Goal: Transaction & Acquisition: Purchase product/service

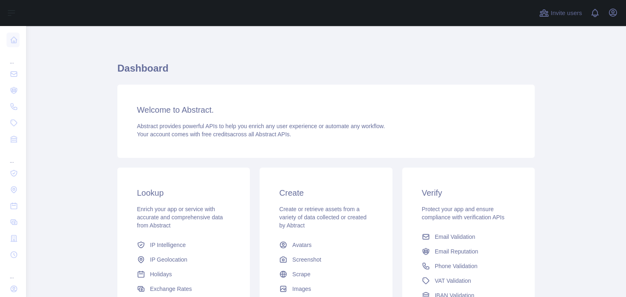
scroll to position [108, 0]
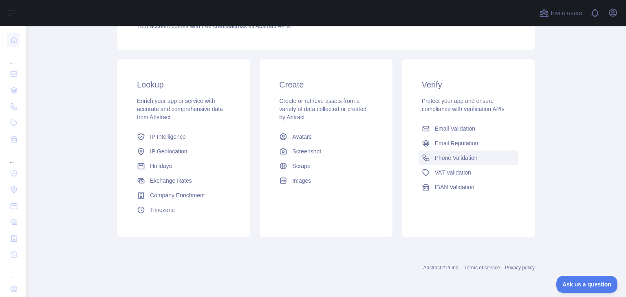
click at [428, 156] on link "Phone Validation" at bounding box center [468, 158] width 100 height 15
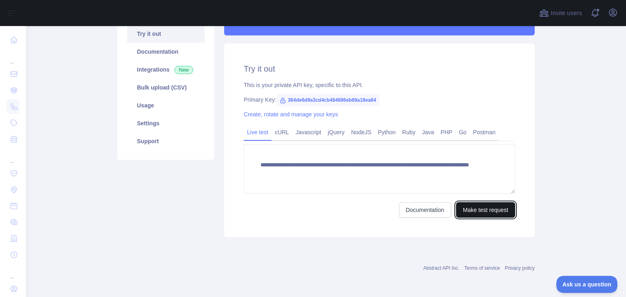
click at [465, 211] on button "Make test request" at bounding box center [485, 209] width 59 height 15
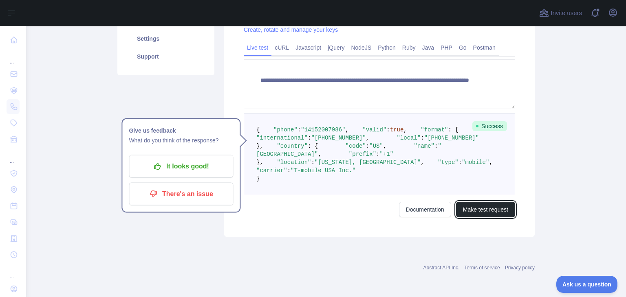
scroll to position [246, 0]
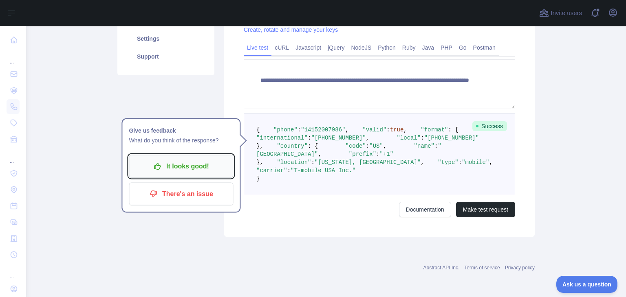
click at [168, 160] on p "It looks good!" at bounding box center [181, 167] width 92 height 14
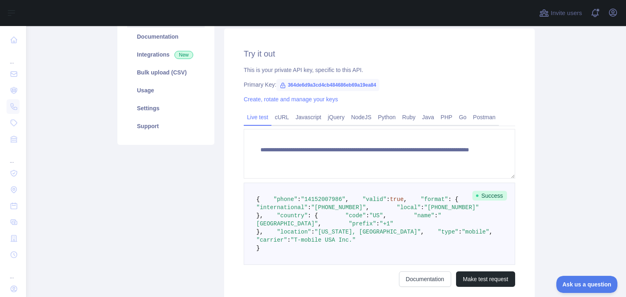
scroll to position [90, 0]
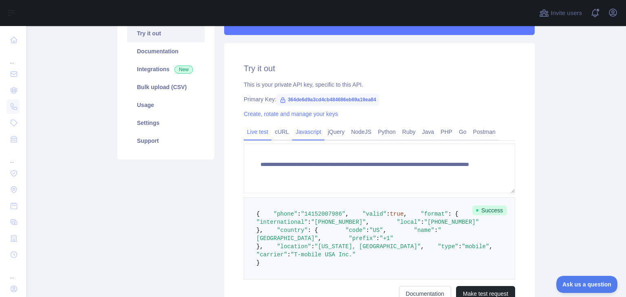
click at [309, 134] on link "Javascript" at bounding box center [308, 131] width 32 height 13
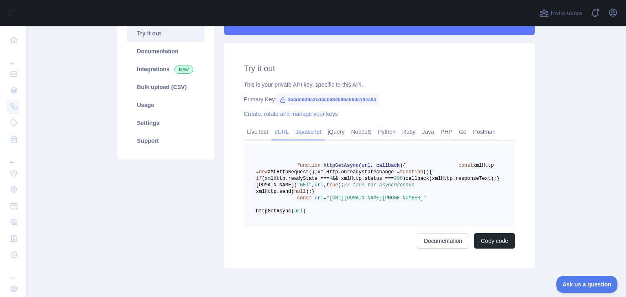
click at [272, 137] on link "cURL" at bounding box center [281, 131] width 21 height 13
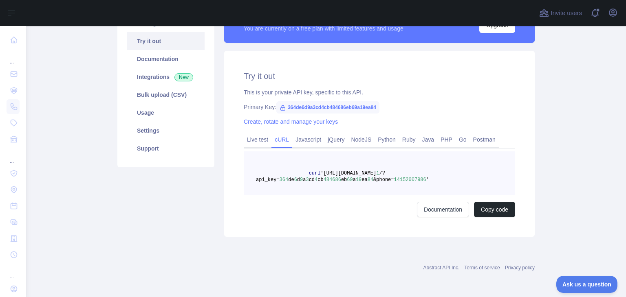
scroll to position [82, 0]
click at [182, 97] on link "Bulk upload (CSV)" at bounding box center [165, 95] width 77 height 18
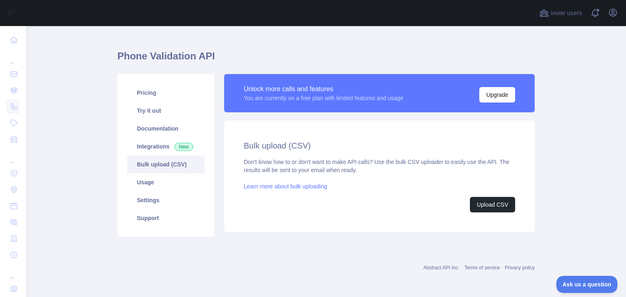
scroll to position [12, 0]
click at [294, 137] on div "Bulk upload (CSV) Don't know how to or don't want to make API calls? Use the bu…" at bounding box center [379, 177] width 310 height 112
click at [485, 207] on button "Upload CSV" at bounding box center [492, 204] width 45 height 15
